Goal: Task Accomplishment & Management: Contribute content

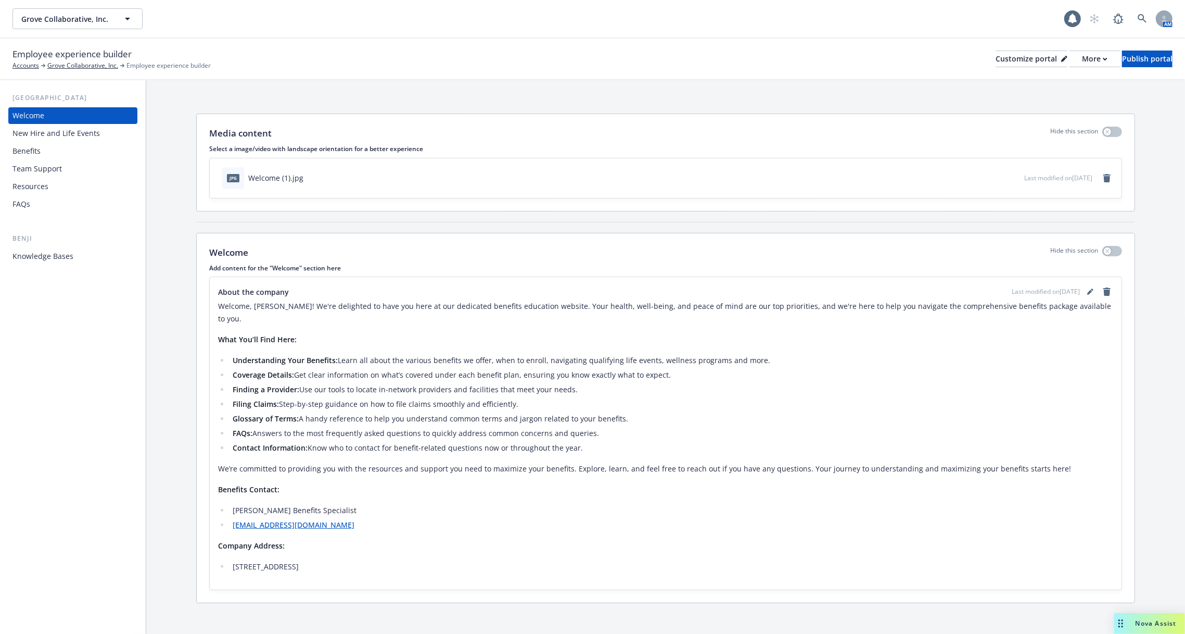
click at [70, 206] on div "FAQs" at bounding box center [72, 204] width 121 height 17
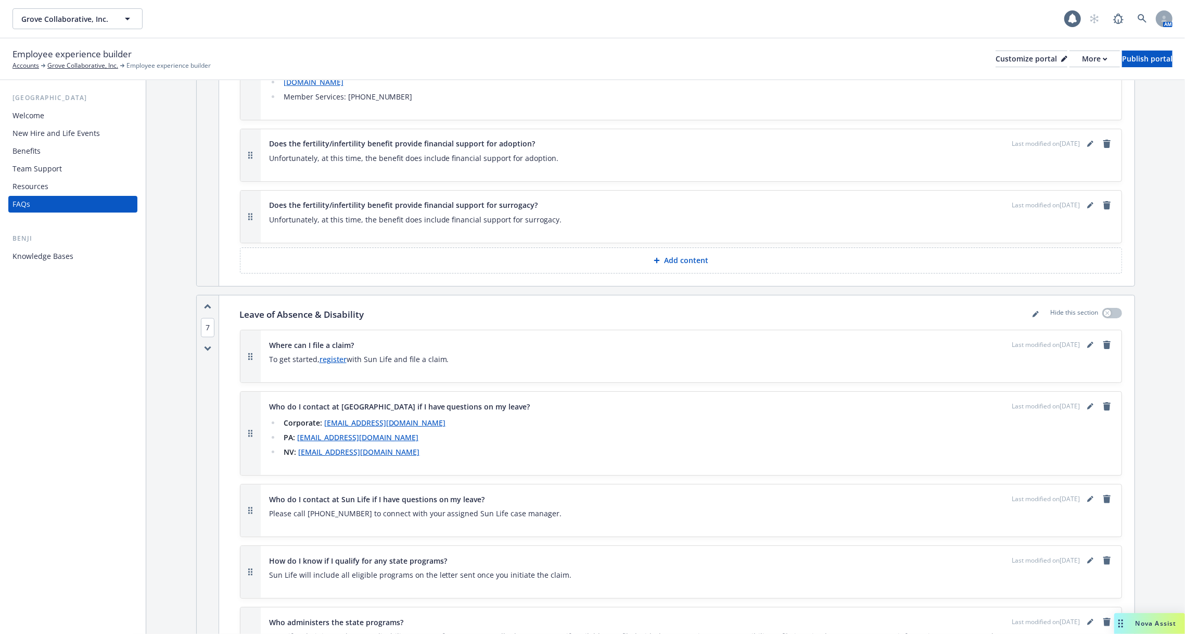
scroll to position [6003, 0]
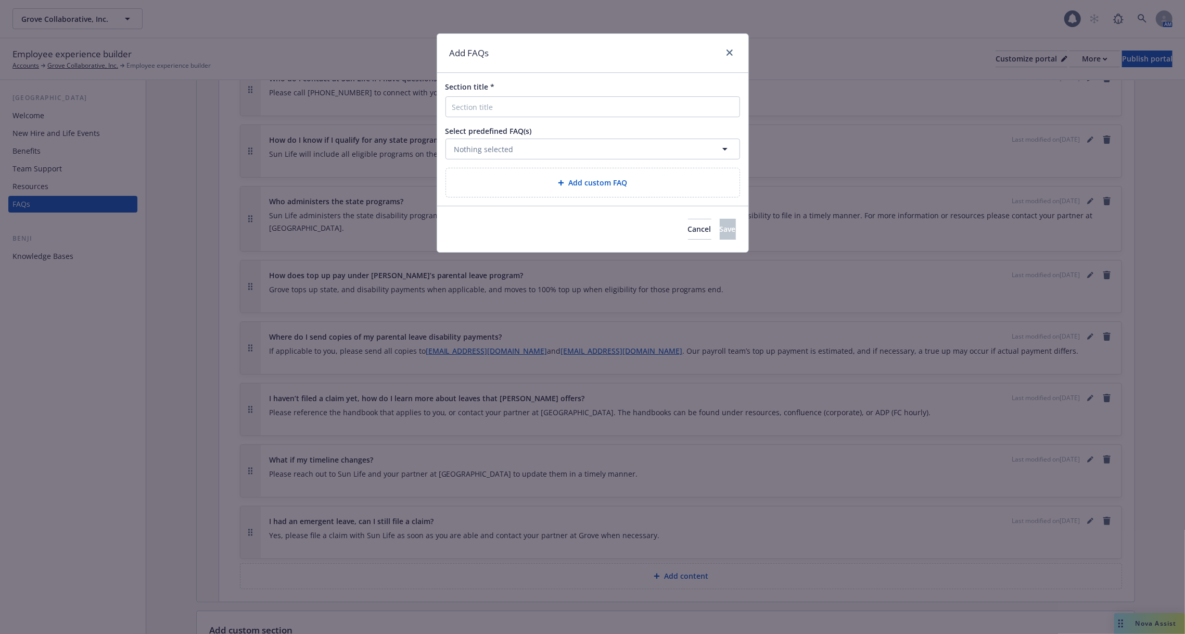
click at [600, 182] on span "Add custom FAQ" at bounding box center [597, 182] width 59 height 11
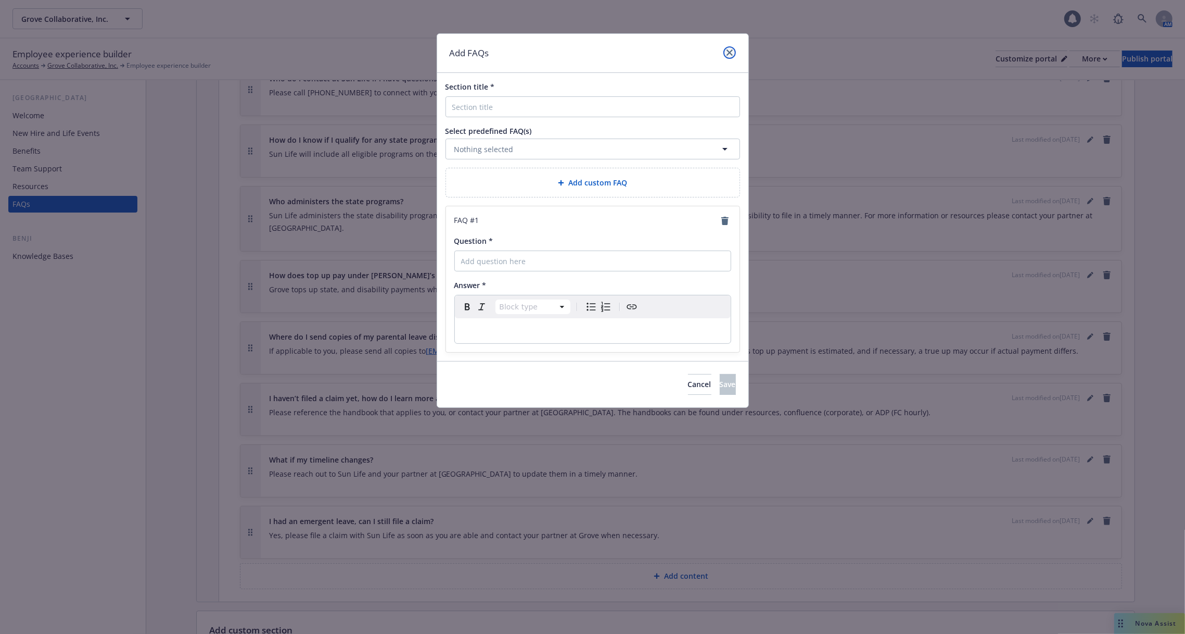
click at [727, 52] on icon "close" at bounding box center [730, 52] width 6 height 6
